Goal: Task Accomplishment & Management: Manage account settings

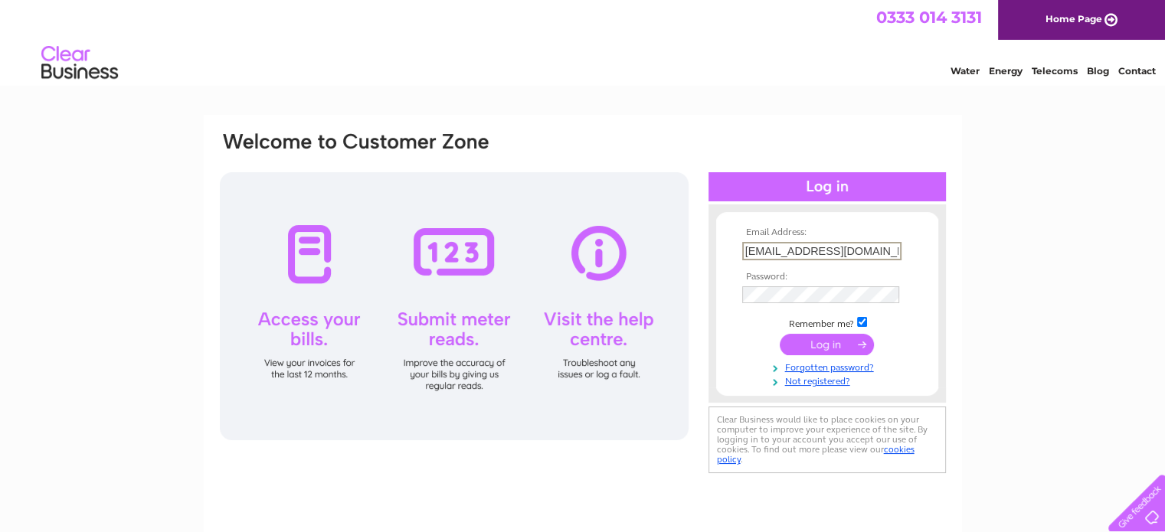
click at [829, 249] on input "info.kilberrybagpipes@gmail.com" at bounding box center [821, 251] width 159 height 18
click at [795, 344] on input "submit" at bounding box center [827, 344] width 94 height 21
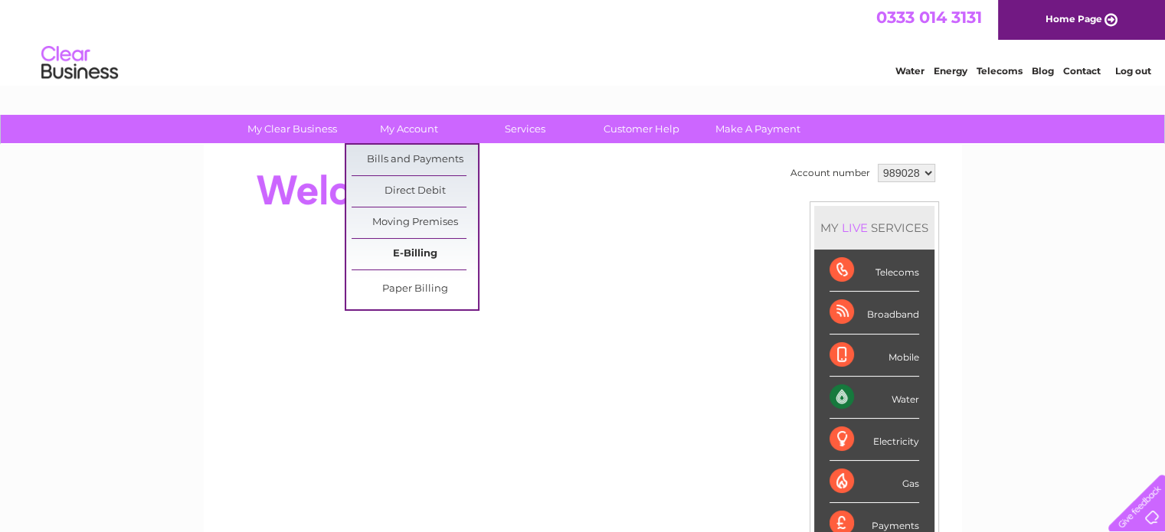
click at [421, 254] on link "E-Billing" at bounding box center [415, 254] width 126 height 31
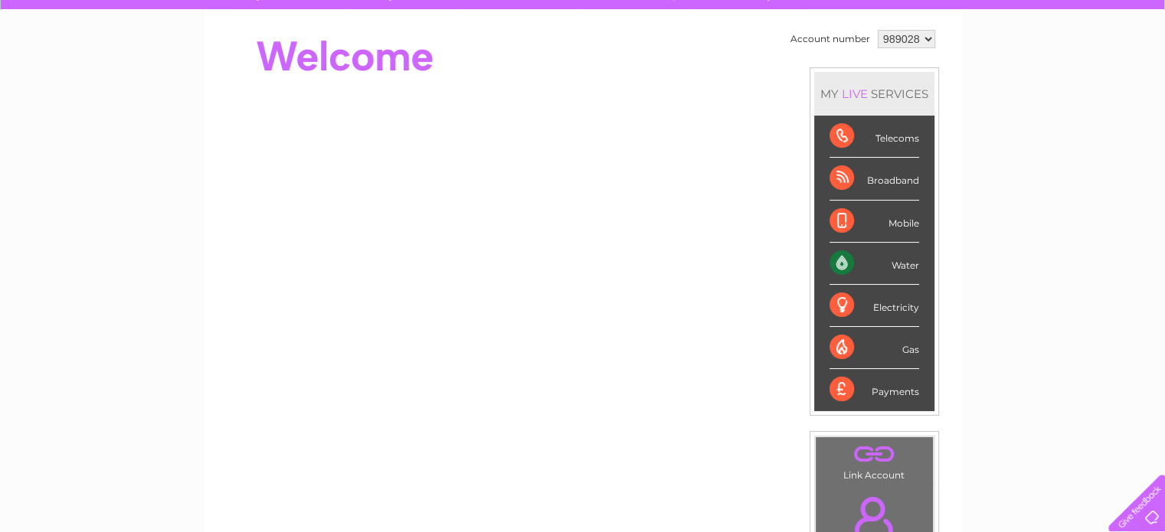
scroll to position [383, 0]
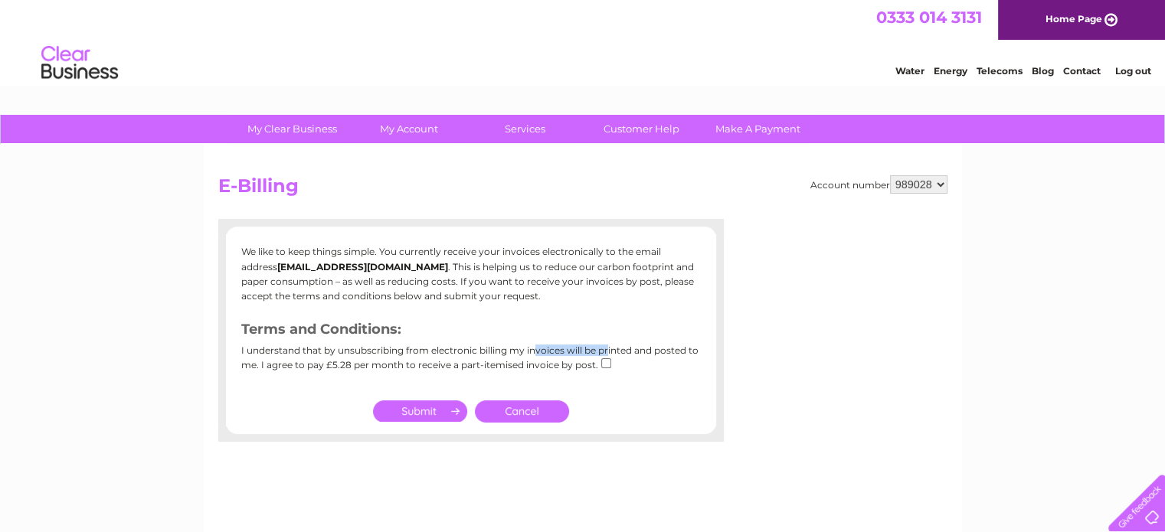
drag, startPoint x: 372, startPoint y: 348, endPoint x: 453, endPoint y: 354, distance: 81.4
click at [453, 354] on div "I understand that by unsubscribing from electronic billing my invoices will be …" at bounding box center [471, 363] width 460 height 36
click at [460, 356] on div "I understand that by unsubscribing from electronic billing my invoices will be …" at bounding box center [471, 363] width 460 height 36
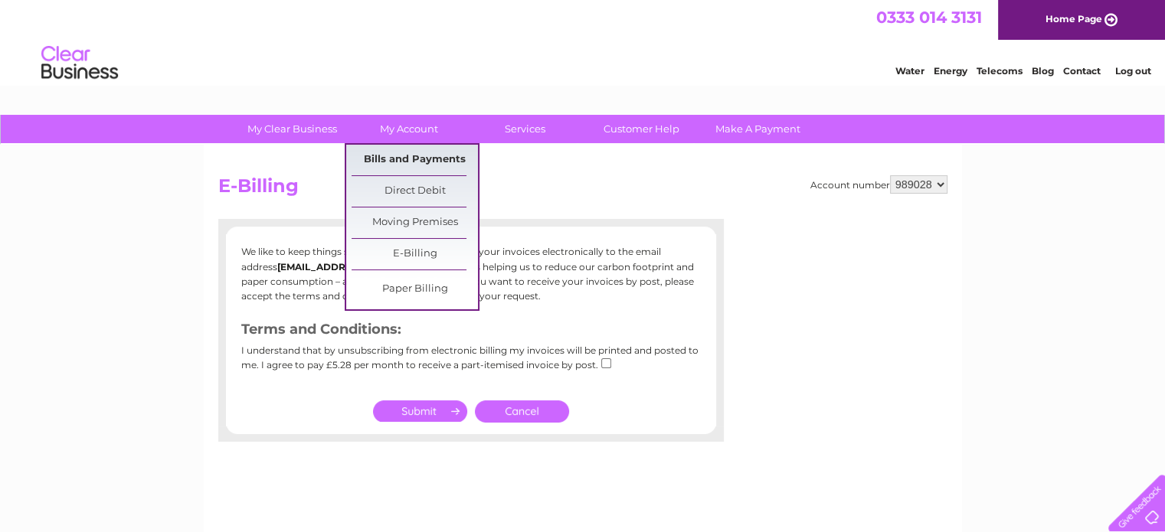
click at [413, 155] on link "Bills and Payments" at bounding box center [415, 160] width 126 height 31
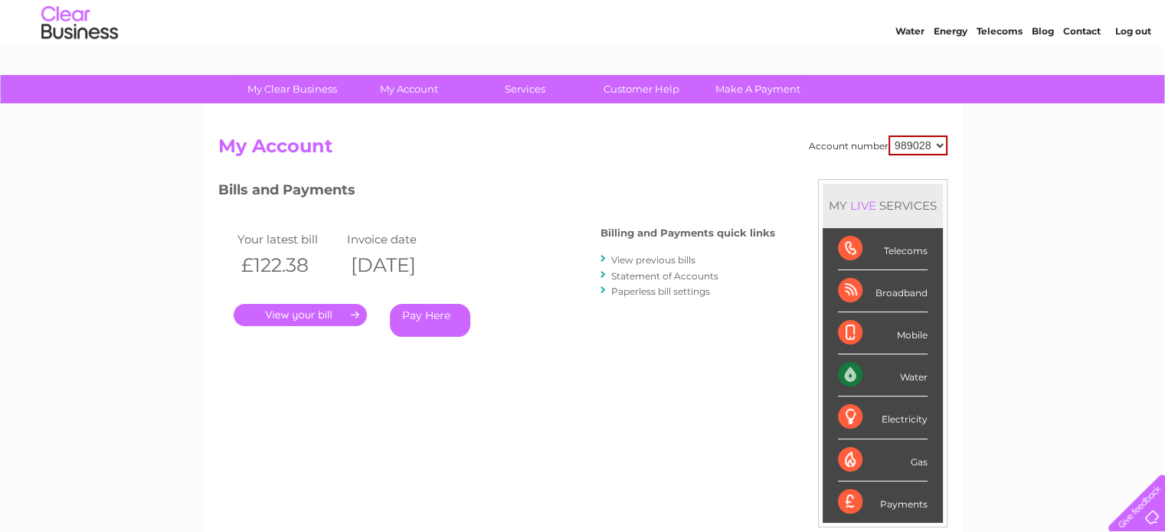
scroll to position [77, 0]
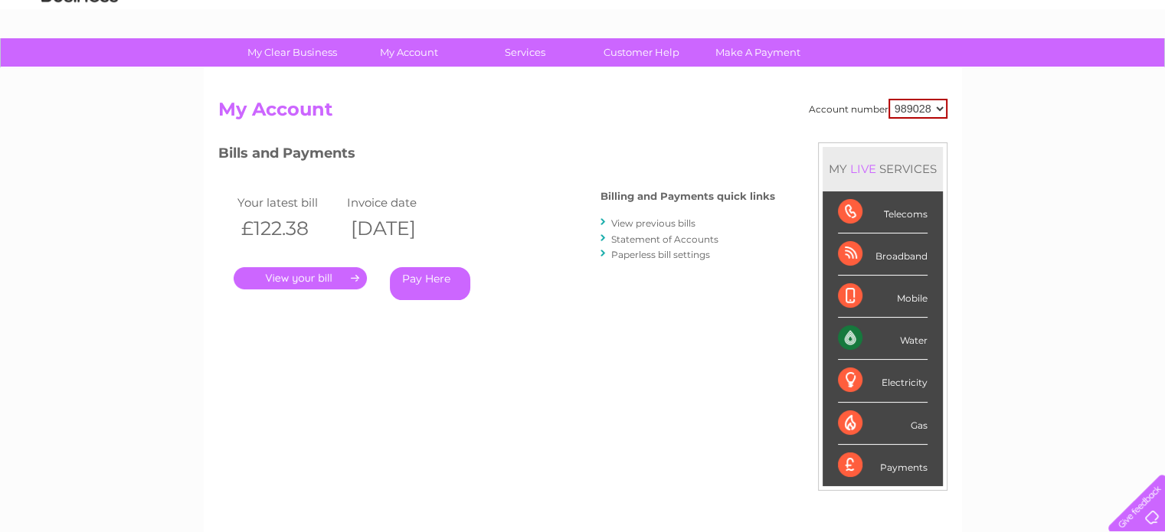
click at [641, 224] on link "View previous bills" at bounding box center [653, 223] width 84 height 11
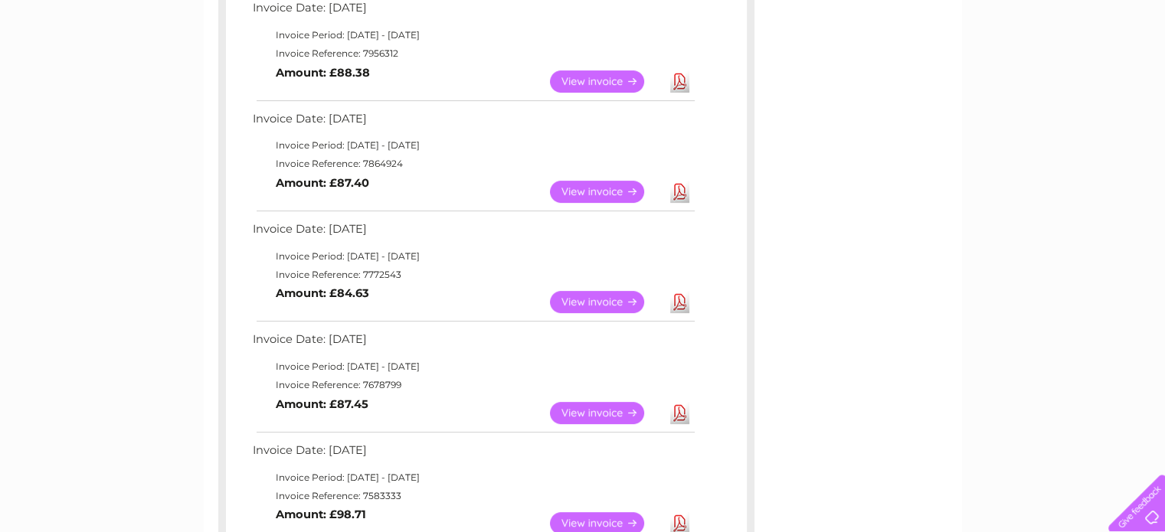
scroll to position [536, 0]
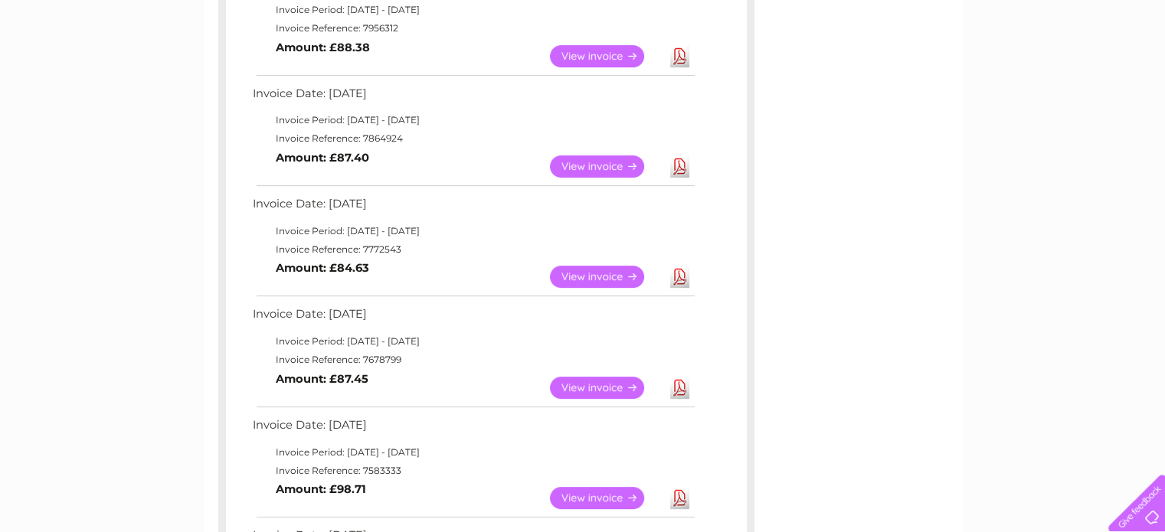
click at [594, 270] on link "View" at bounding box center [606, 277] width 113 height 22
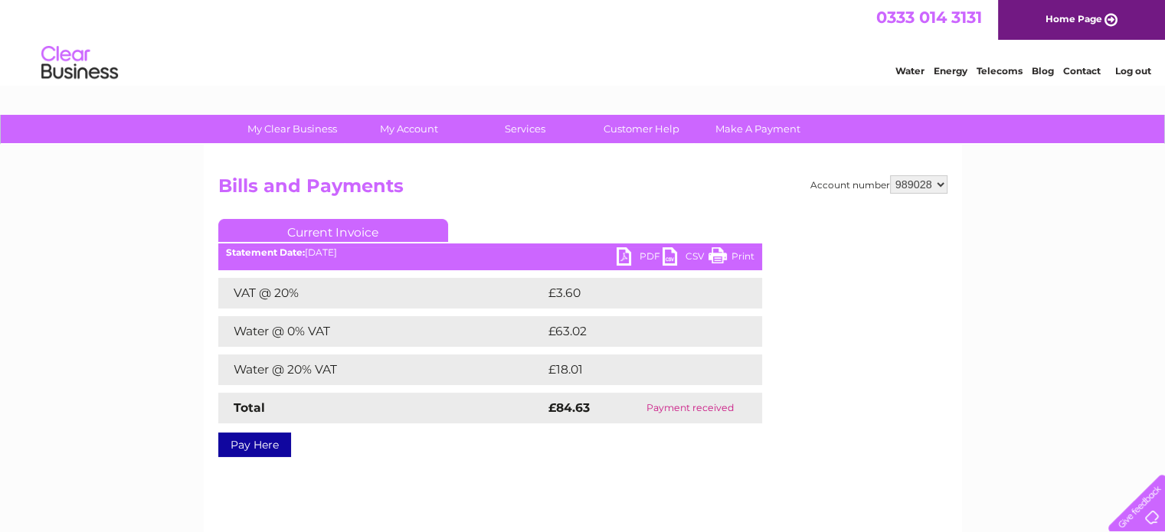
click at [637, 254] on link "PDF" at bounding box center [640, 258] width 46 height 22
